Goal: Task Accomplishment & Management: Complete application form

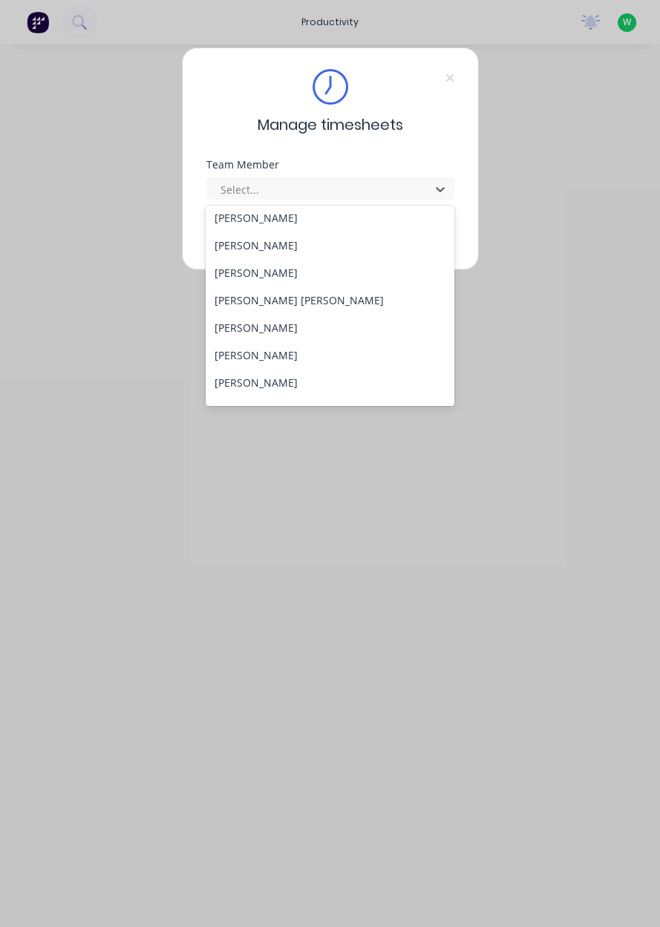
scroll to position [547, 0]
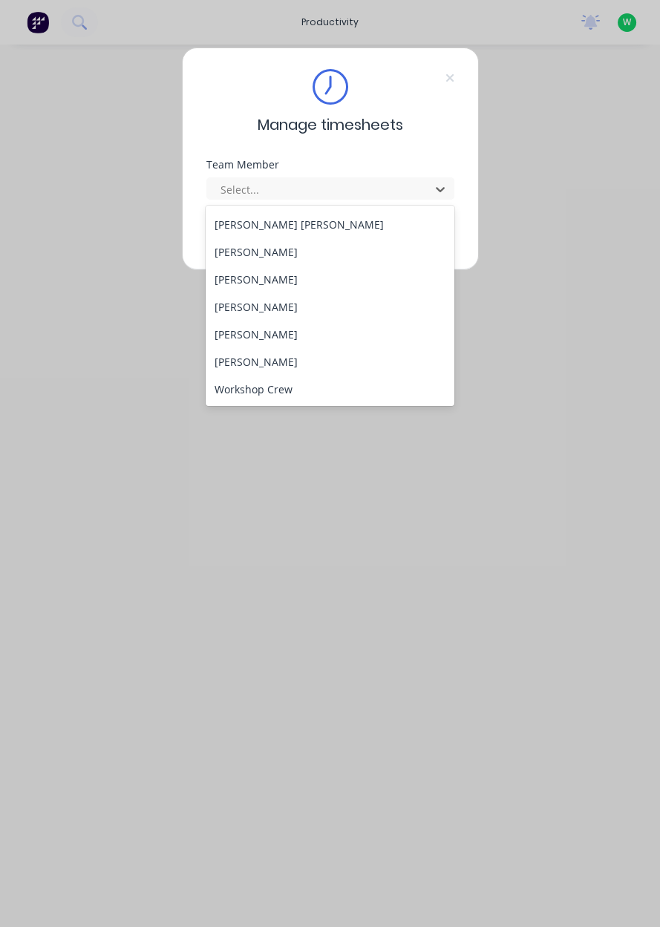
click at [225, 350] on div "[PERSON_NAME]" at bounding box center [330, 361] width 249 height 27
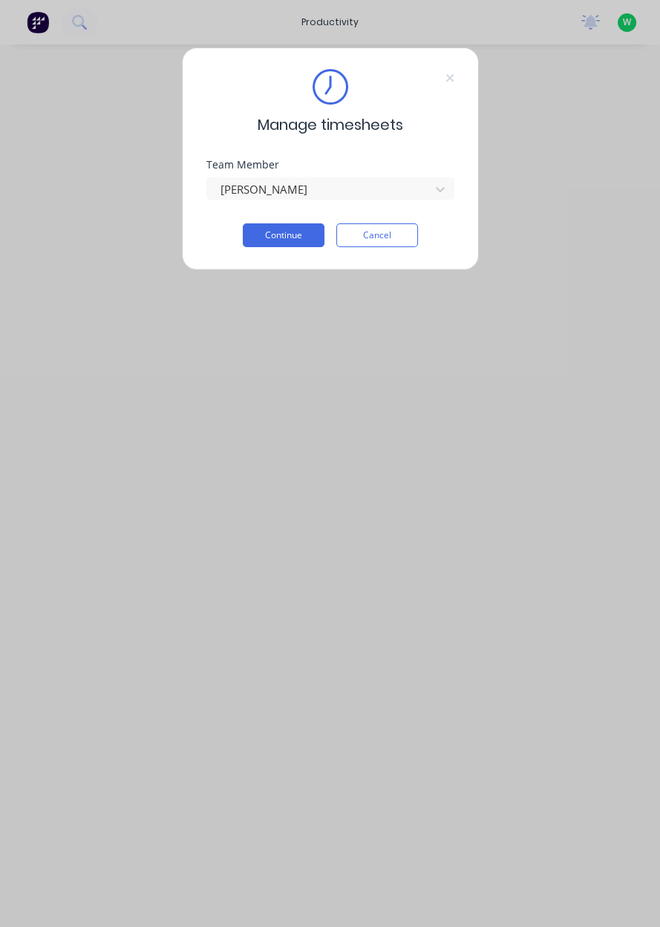
click at [250, 210] on div "Team Member [PERSON_NAME]" at bounding box center [330, 192] width 248 height 64
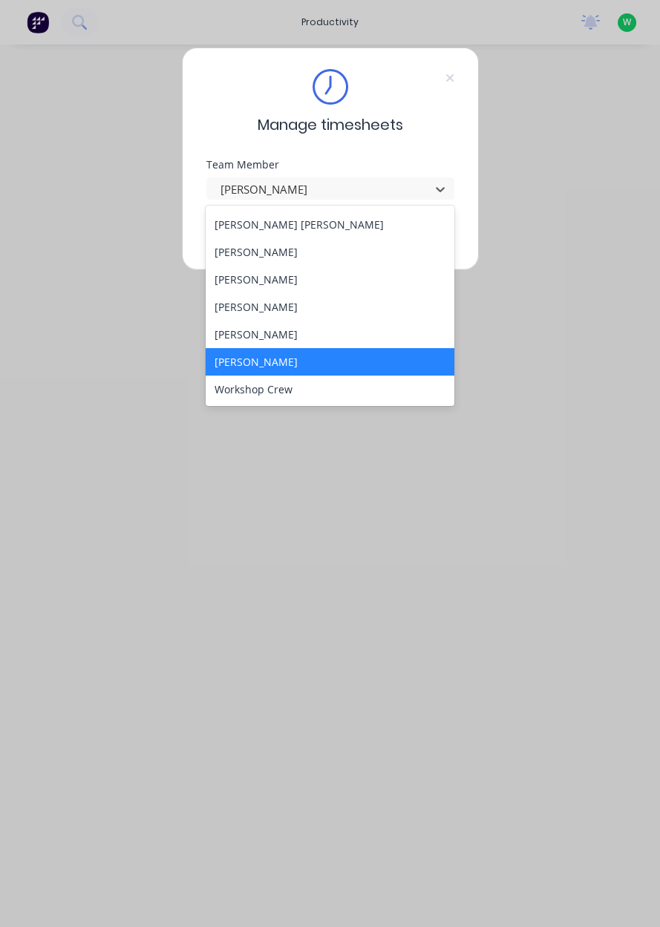
click at [226, 339] on div "[PERSON_NAME]" at bounding box center [330, 334] width 249 height 27
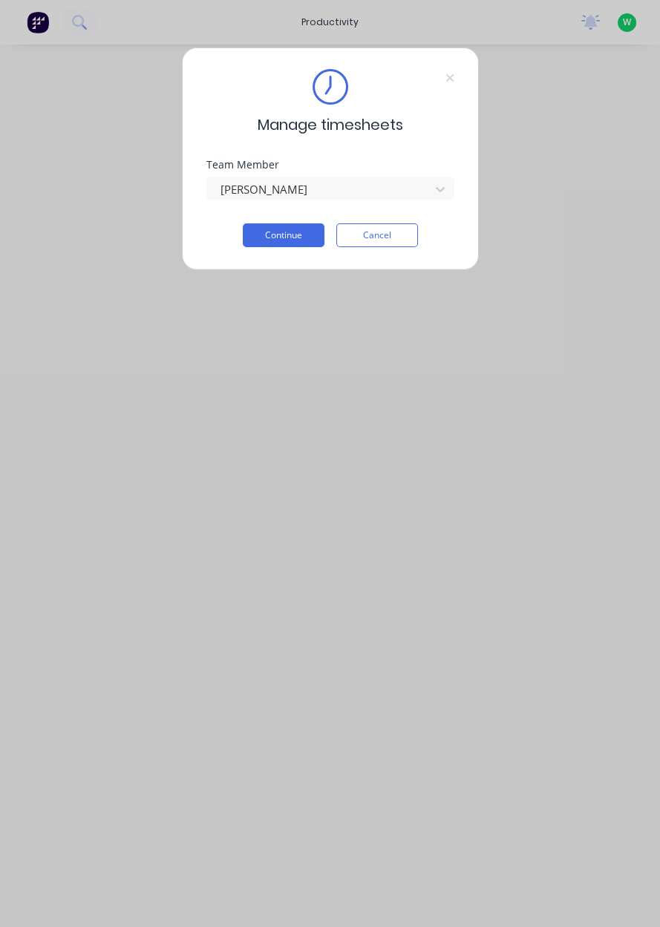
click at [263, 243] on button "Continue" at bounding box center [284, 235] width 82 height 24
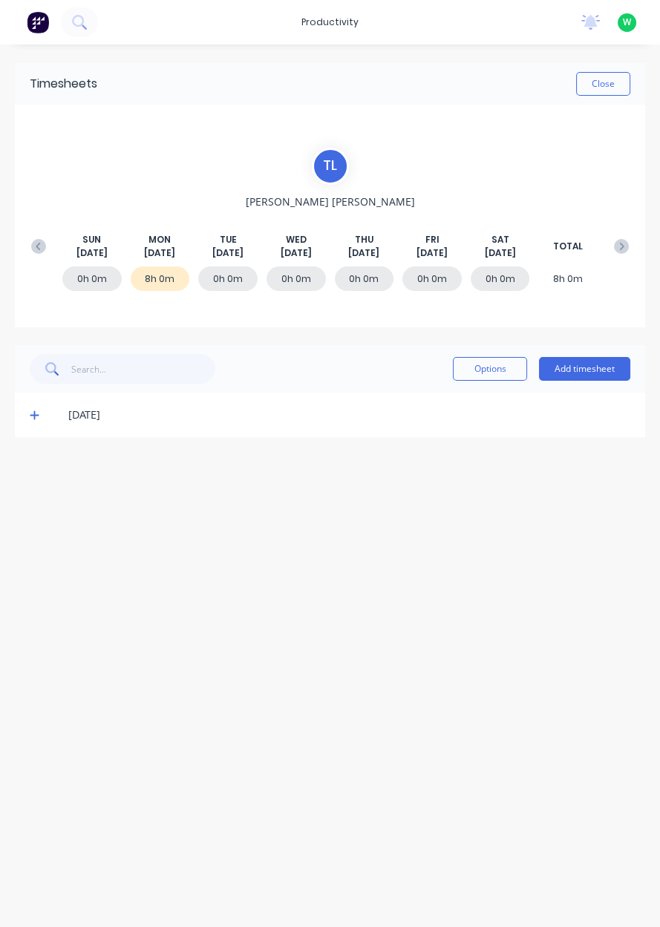
click at [45, 409] on div "[DATE]" at bounding box center [338, 415] width 586 height 16
click at [34, 419] on span at bounding box center [37, 415] width 15 height 15
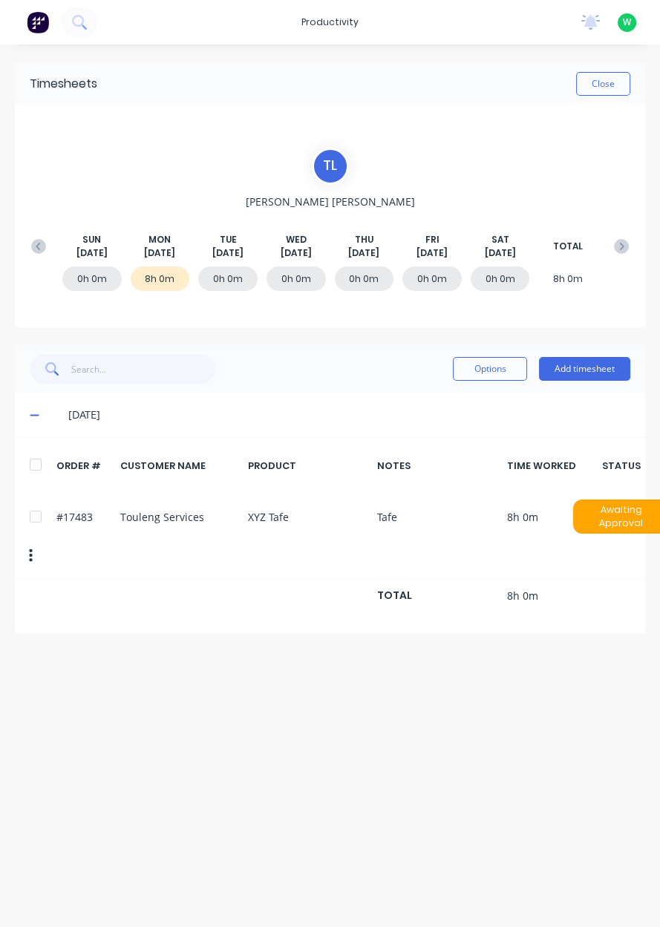
click at [595, 370] on button "Add timesheet" at bounding box center [584, 369] width 91 height 24
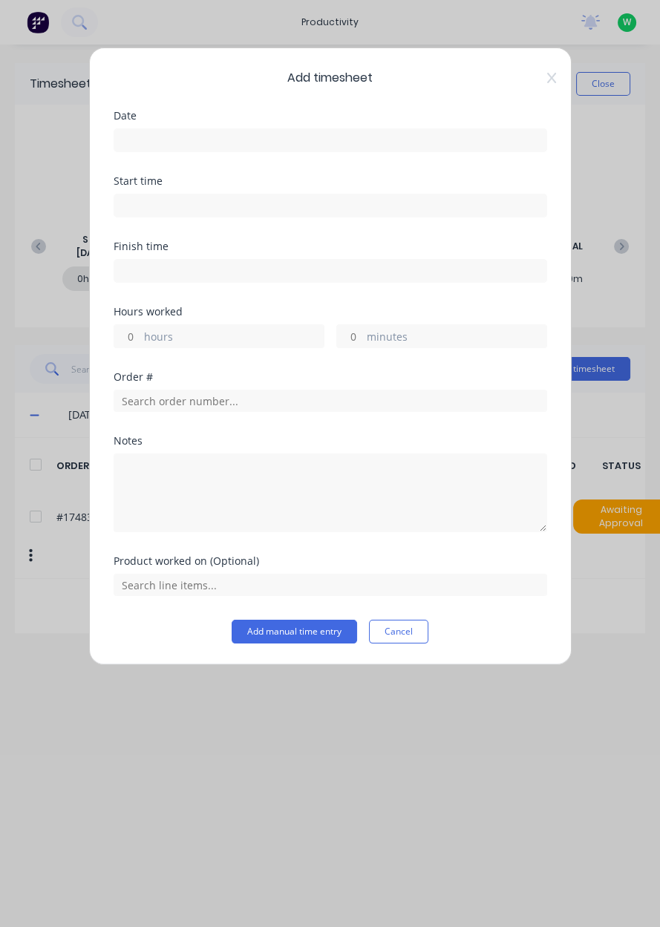
click at [460, 147] on input at bounding box center [330, 140] width 432 height 22
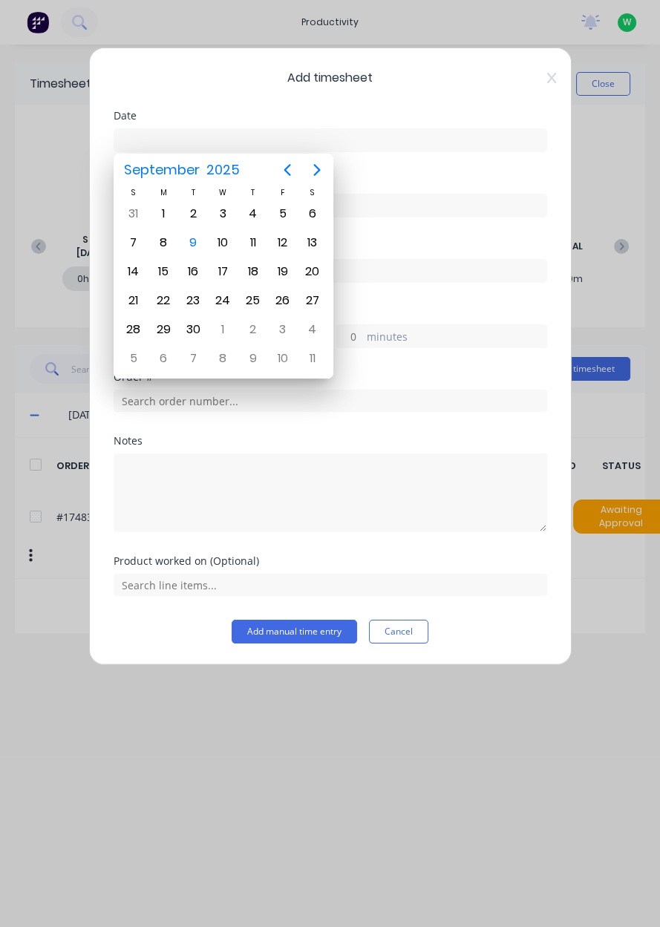
click at [197, 242] on div "9" at bounding box center [193, 243] width 22 height 22
type input "[DATE]"
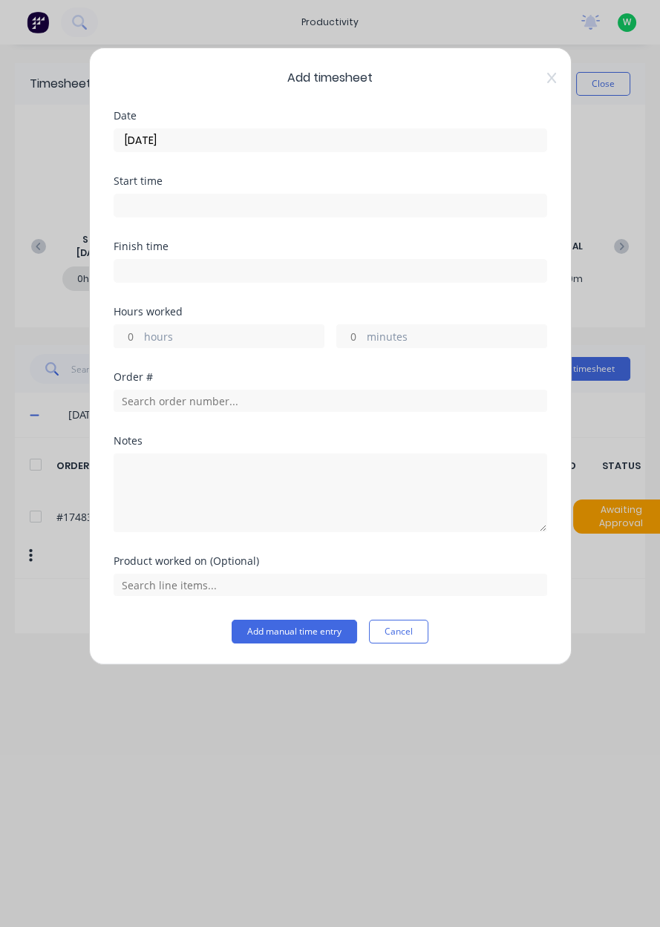
click at [157, 341] on label "hours" at bounding box center [234, 338] width 180 height 19
click at [140, 341] on input "hours" at bounding box center [127, 336] width 26 height 22
type input "0.75"
click at [163, 402] on input "text" at bounding box center [331, 401] width 434 height 22
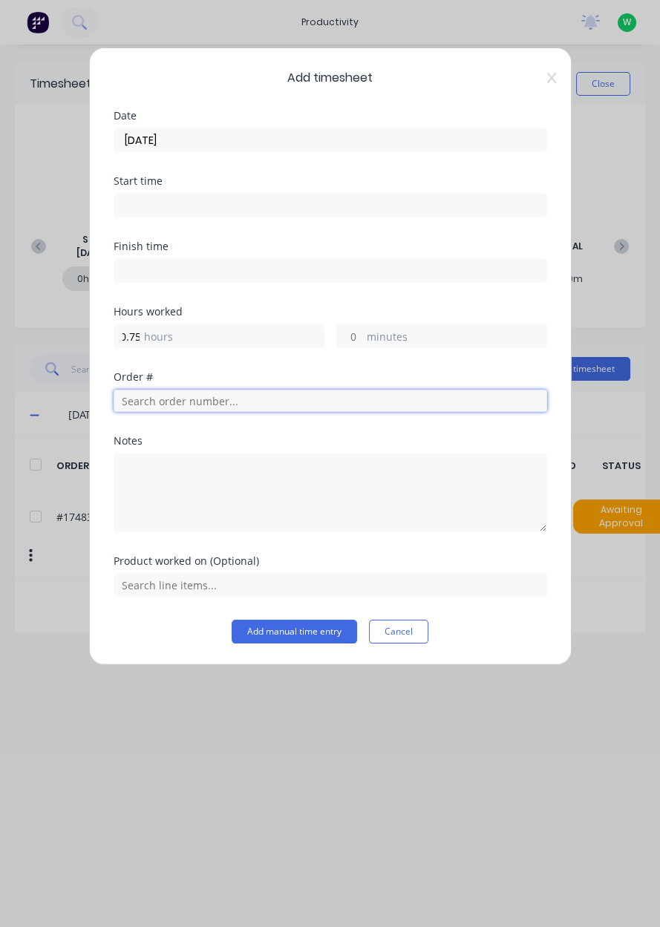
scroll to position [0, 0]
type input "17483"
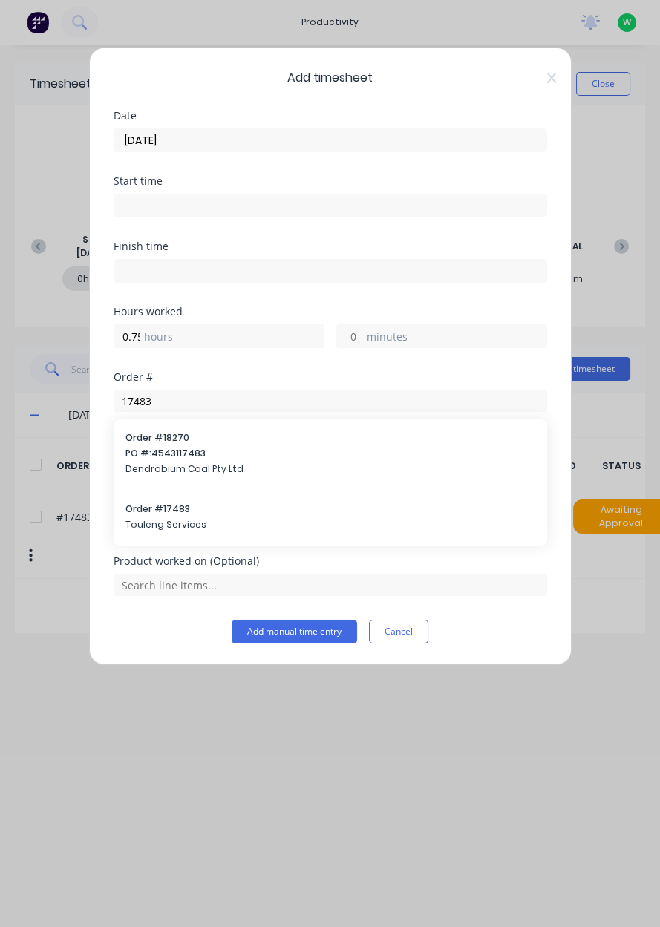
click at [154, 523] on span "Touleng Services" at bounding box center [330, 524] width 410 height 13
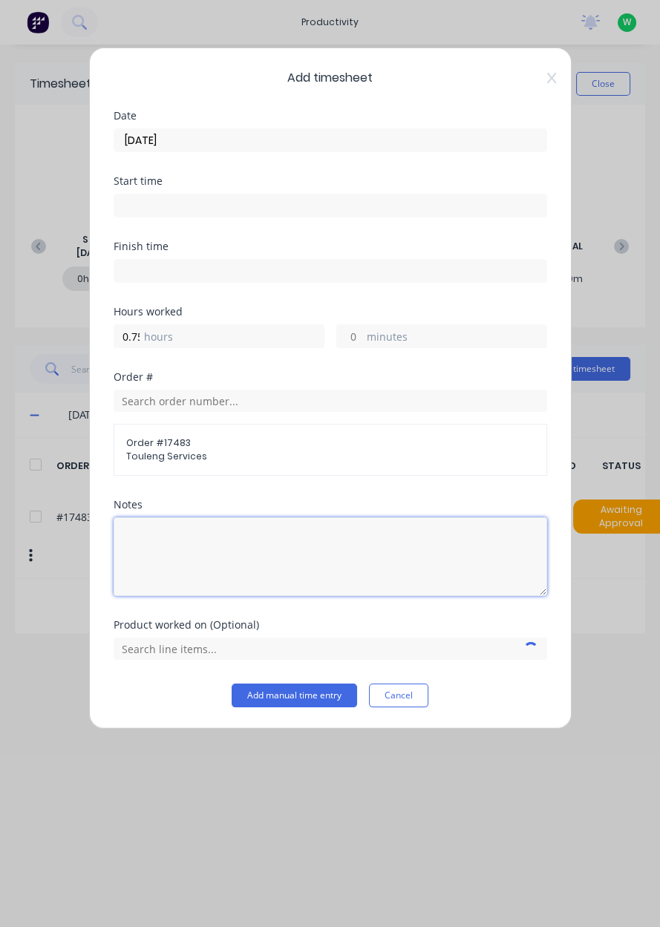
click at [138, 570] on textarea at bounding box center [331, 556] width 434 height 79
type textarea "Helping [PERSON_NAME] move stuff"
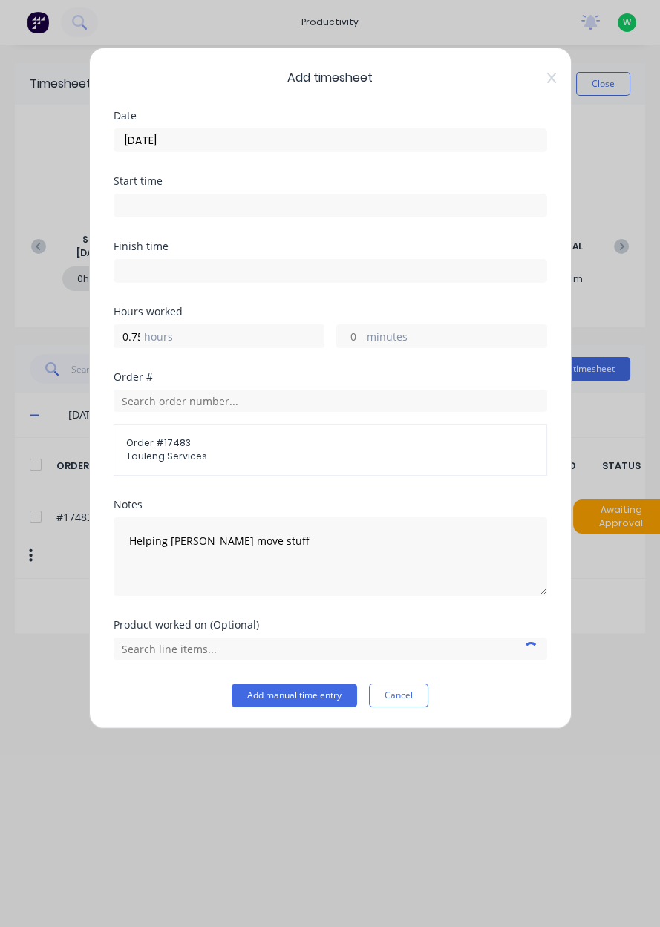
click at [589, 530] on div "Add timesheet Date [DATE] Start time Finish time Hours worked 0.75 hours minute…" at bounding box center [330, 463] width 660 height 927
click at [154, 645] on input "text" at bounding box center [331, 649] width 434 height 22
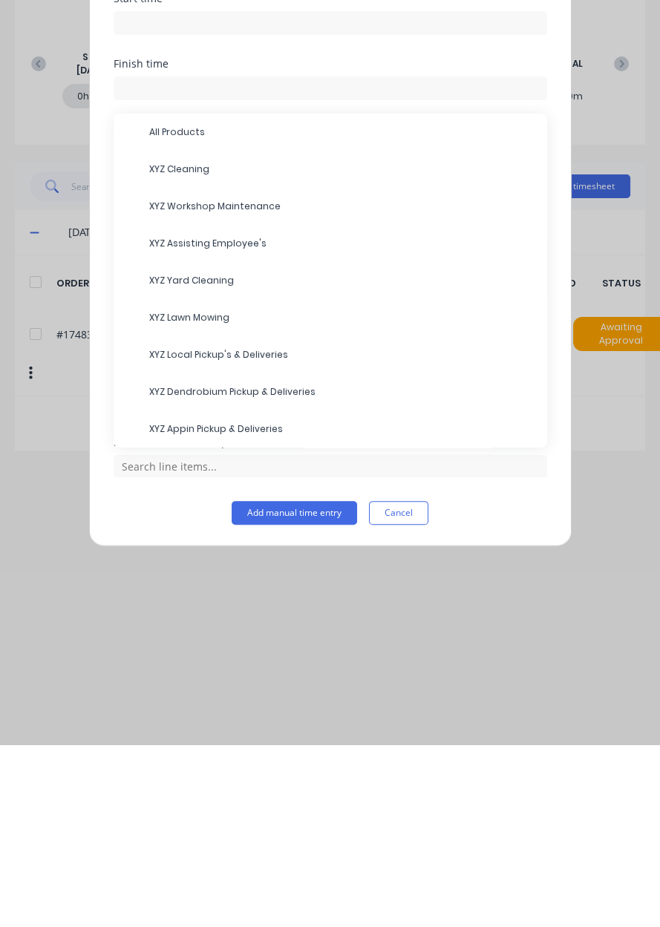
click at [165, 419] on span "XYZ Assisting Employee's" at bounding box center [342, 425] width 386 height 13
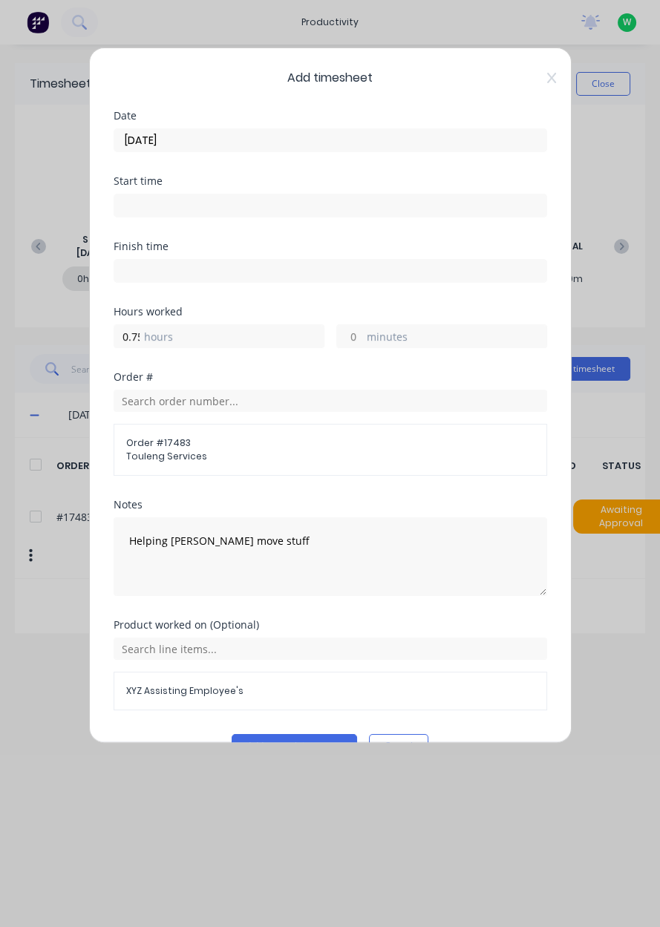
scroll to position [33, 0]
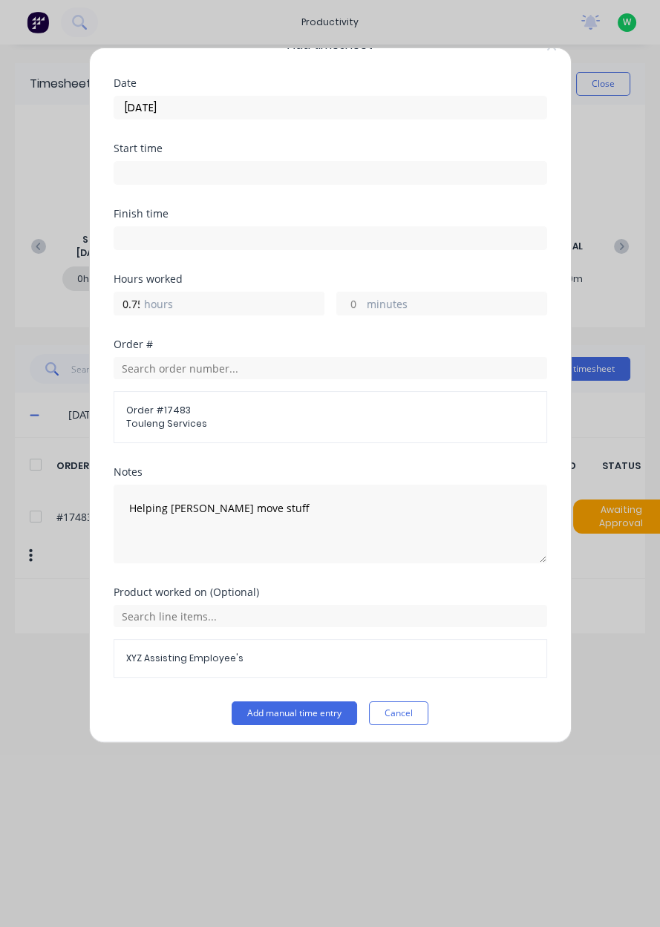
click at [267, 710] on button "Add manual time entry" at bounding box center [294, 714] width 125 height 24
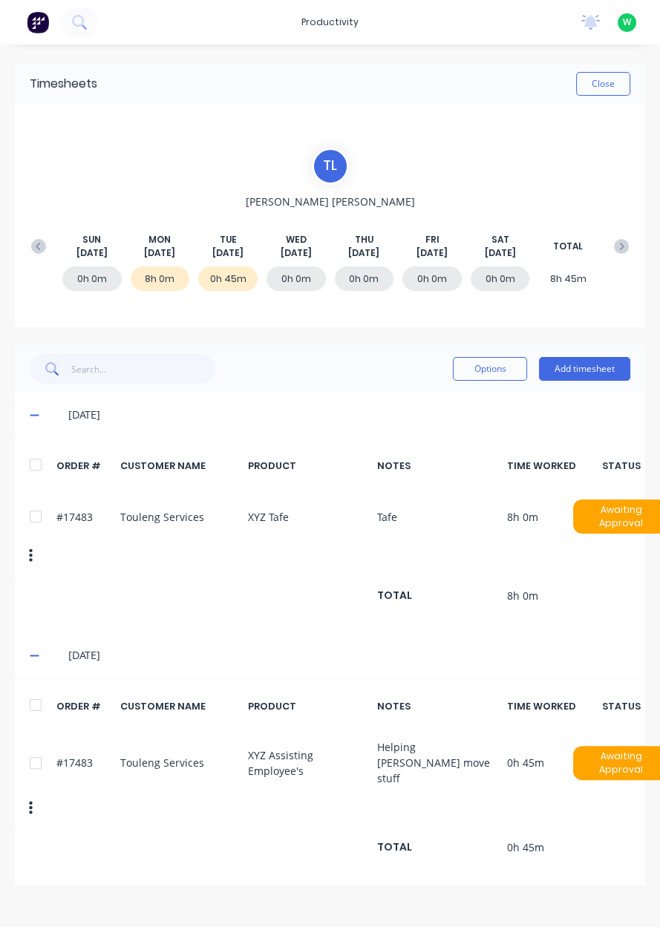
click at [597, 370] on button "Add timesheet" at bounding box center [584, 369] width 91 height 24
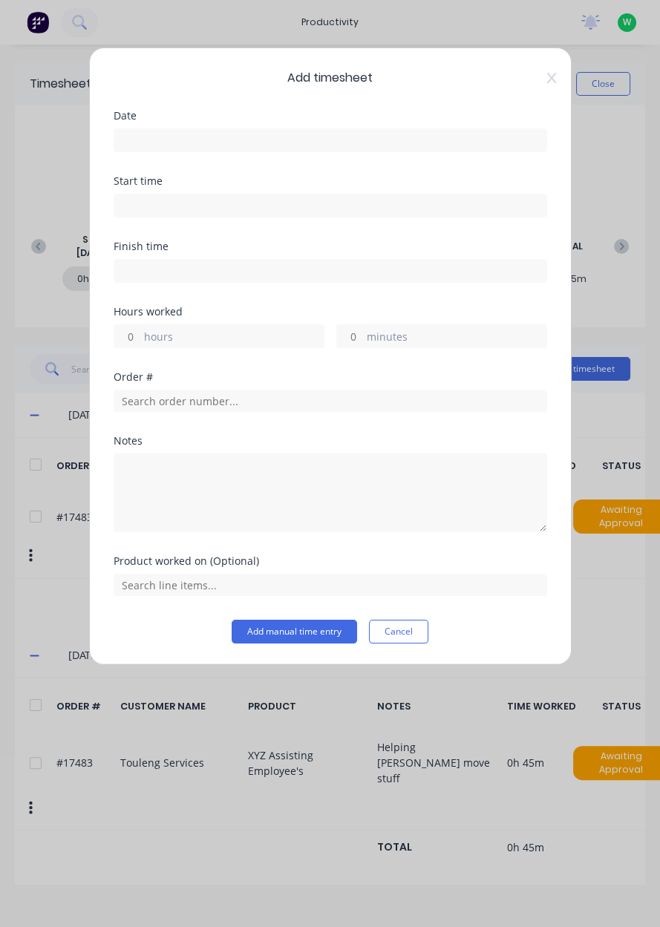
click at [413, 146] on input at bounding box center [330, 140] width 432 height 22
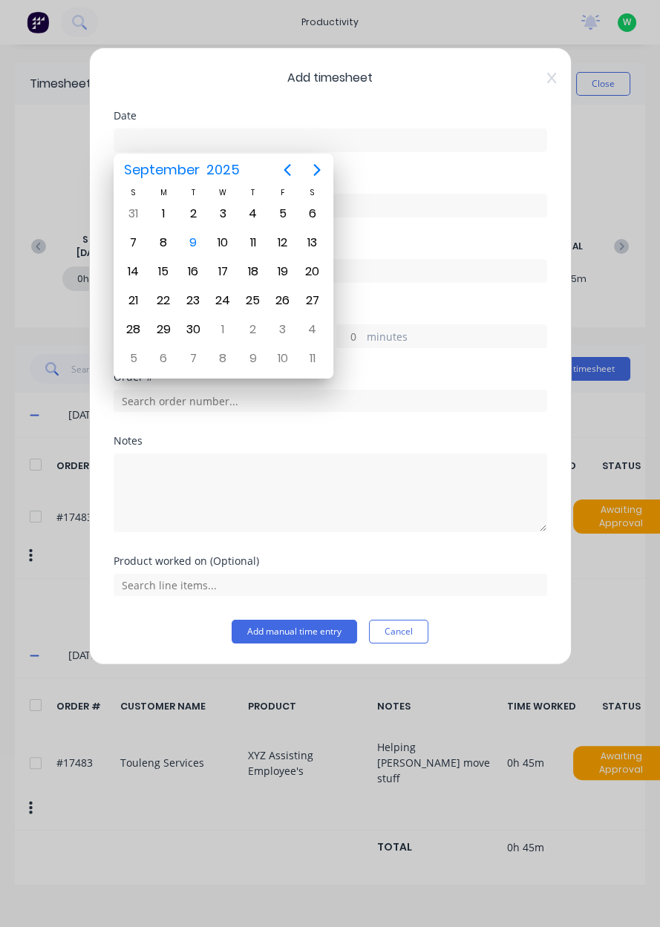
click at [195, 244] on div "9" at bounding box center [193, 243] width 22 height 22
type input "[DATE]"
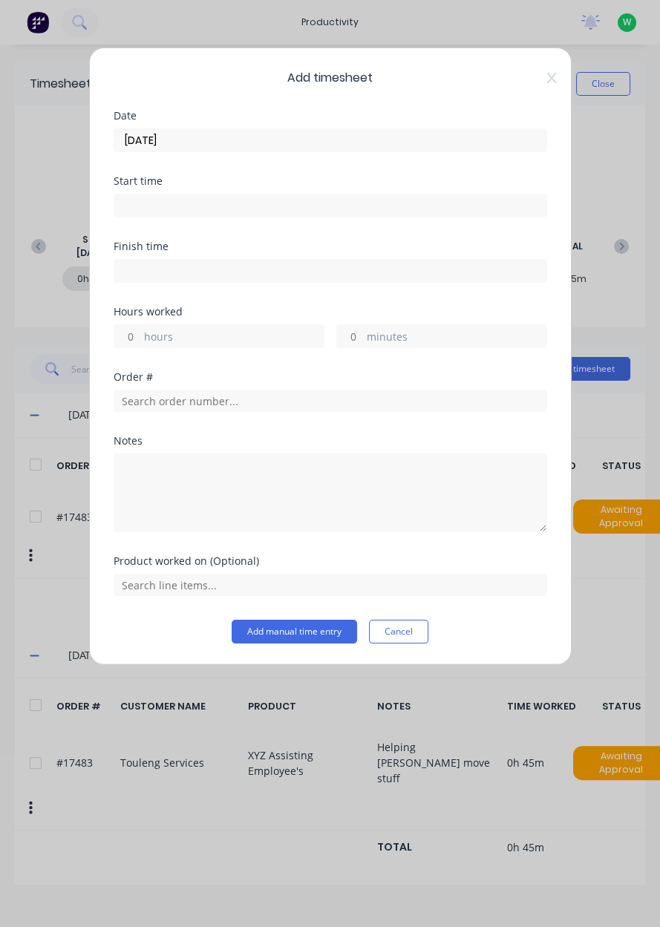
click at [235, 336] on label "hours" at bounding box center [234, 338] width 180 height 19
click at [140, 336] on input "hours" at bounding box center [127, 336] width 26 height 22
type input "0.75"
click at [227, 403] on input "text" at bounding box center [331, 401] width 434 height 22
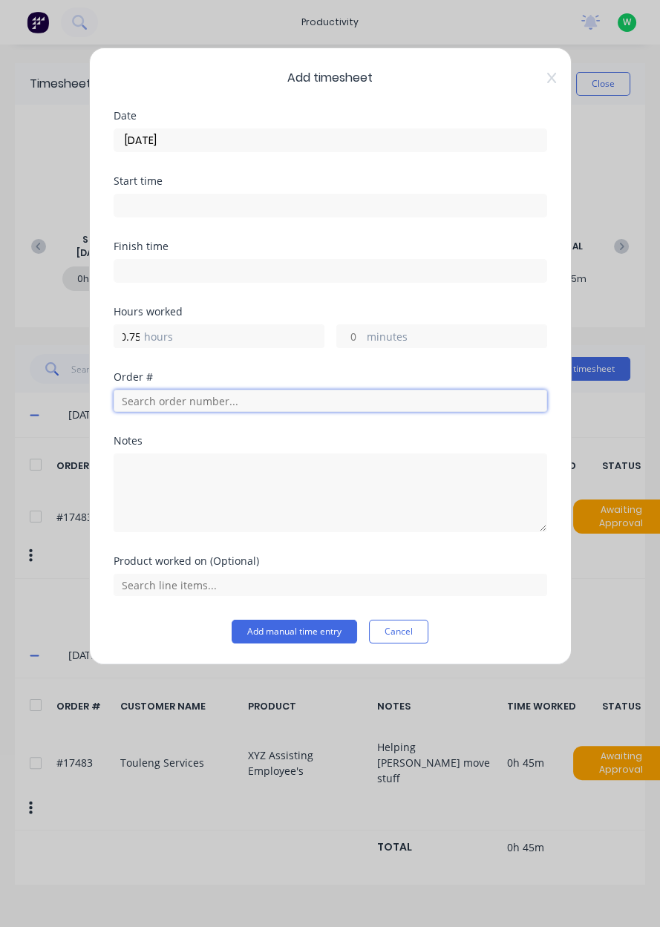
scroll to position [0, 0]
type input "17483"
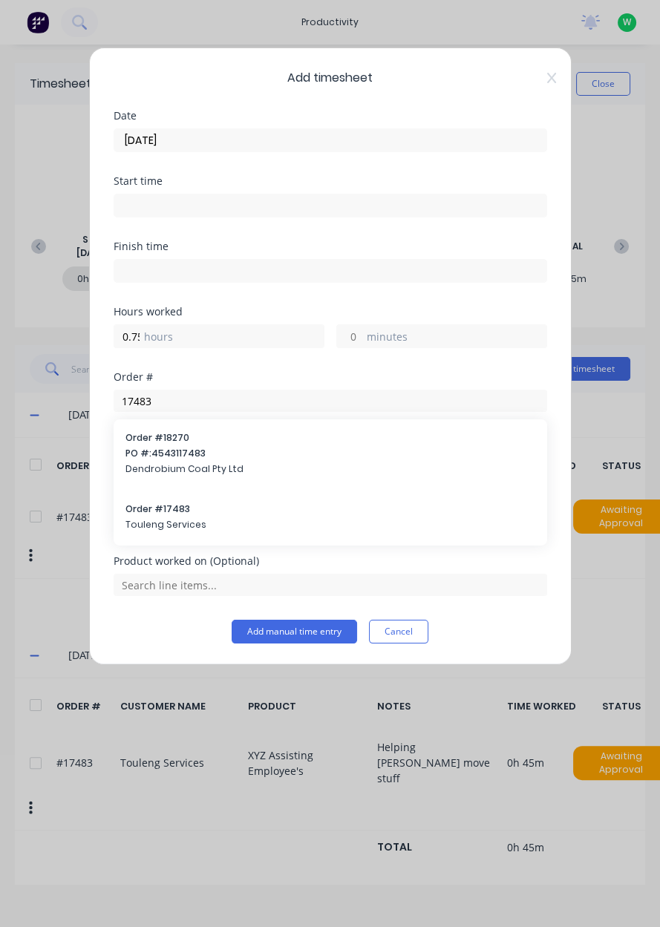
click at [236, 528] on span "Touleng Services" at bounding box center [330, 524] width 410 height 13
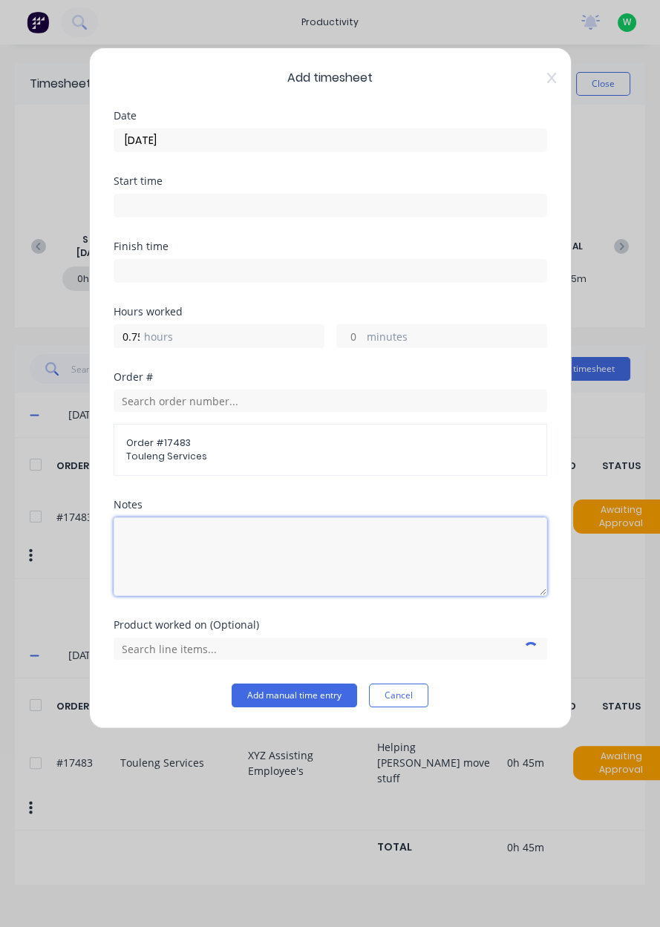
click at [271, 558] on textarea at bounding box center [331, 556] width 434 height 79
click at [373, 560] on textarea at bounding box center [331, 556] width 434 height 79
type textarea "Sweeping driveways"
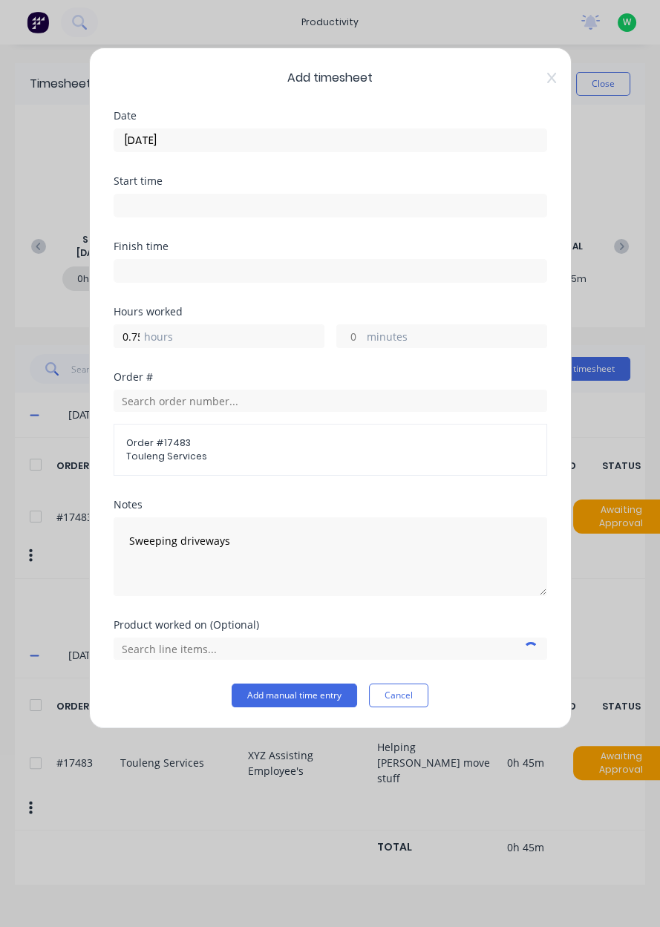
click at [617, 526] on div "Add timesheet Date [DATE] Start time Finish time Hours worked 0.75 hours minute…" at bounding box center [330, 463] width 660 height 927
click at [329, 649] on input "text" at bounding box center [331, 649] width 434 height 22
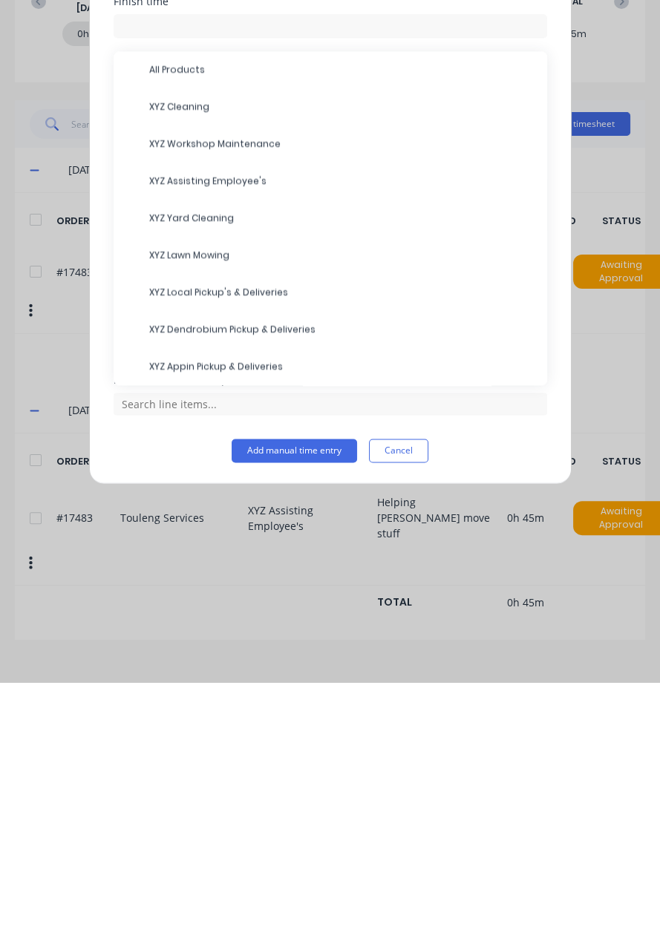
click at [265, 354] on span "XYZ Cleaning" at bounding box center [342, 351] width 386 height 13
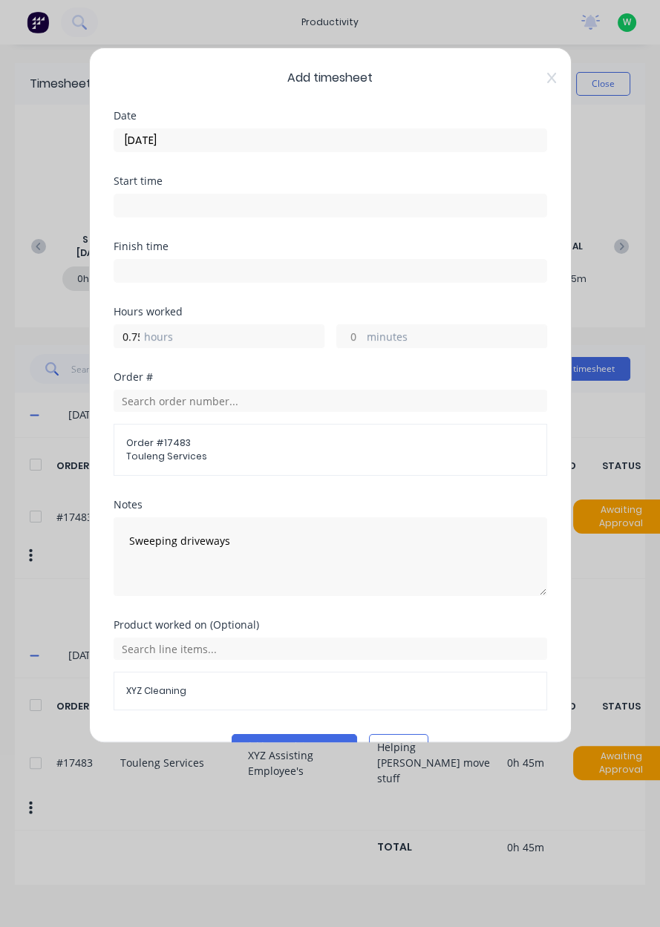
scroll to position [33, 0]
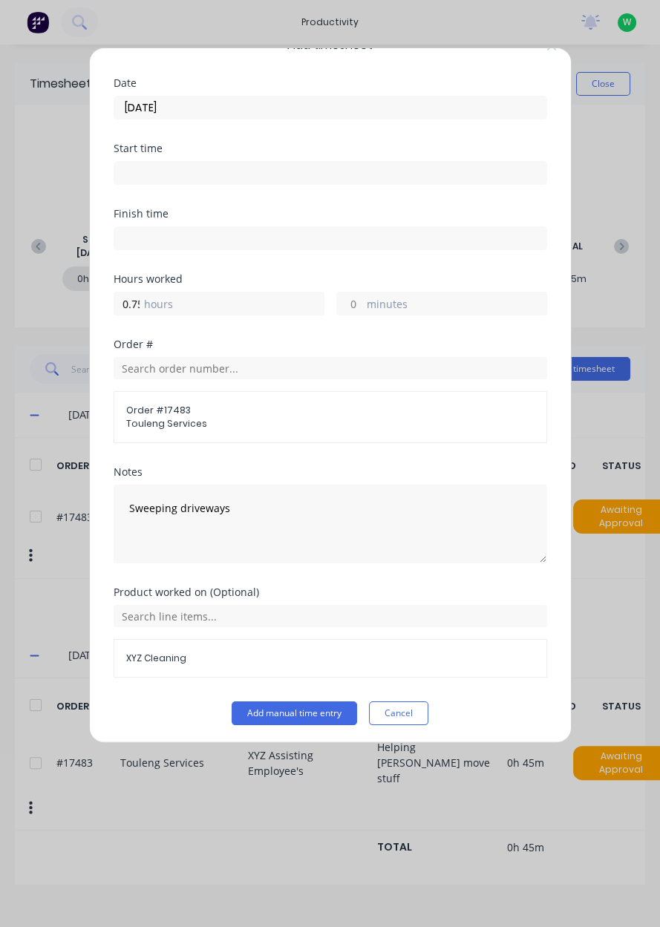
click at [312, 716] on button "Add manual time entry" at bounding box center [294, 714] width 125 height 24
